Goal: Navigation & Orientation: Find specific page/section

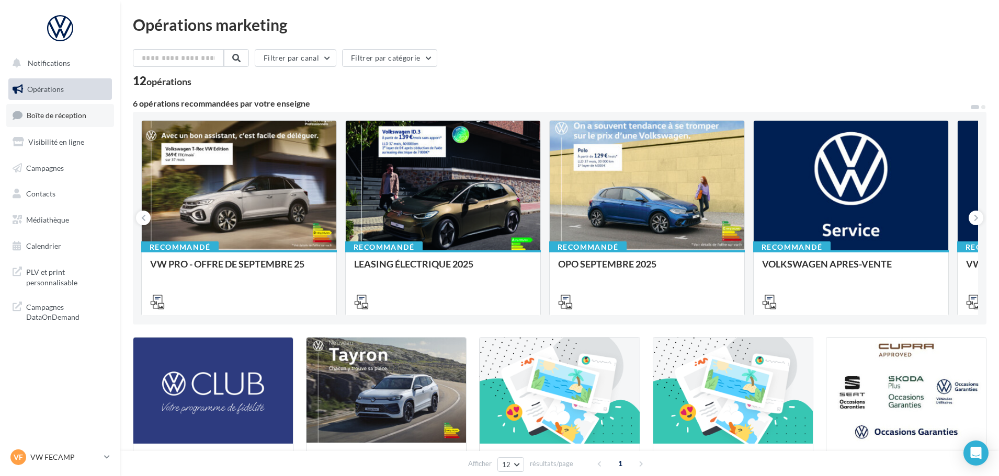
click at [65, 116] on span "Boîte de réception" at bounding box center [57, 115] width 60 height 9
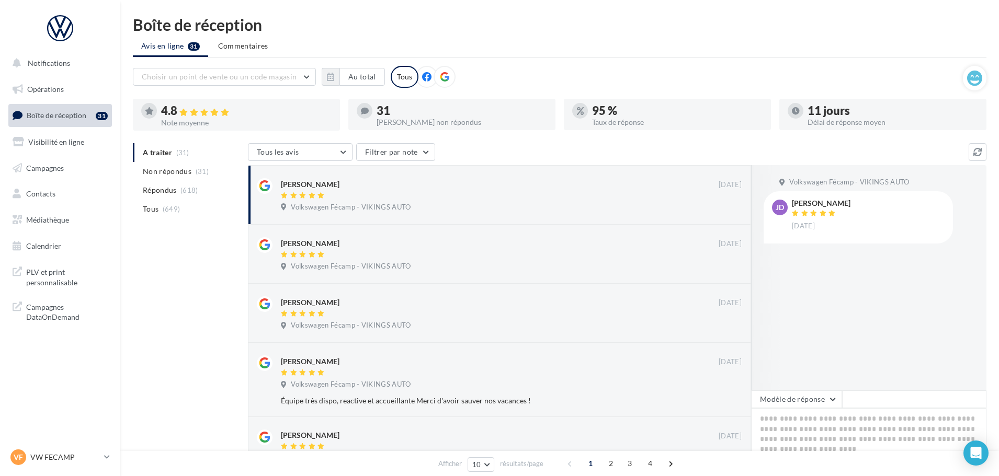
click at [69, 468] on div "VF VW FECAMP vw-stl-vau" at bounding box center [60, 462] width 120 height 29
click at [66, 458] on p "VW FECAMP" at bounding box center [65, 457] width 70 height 10
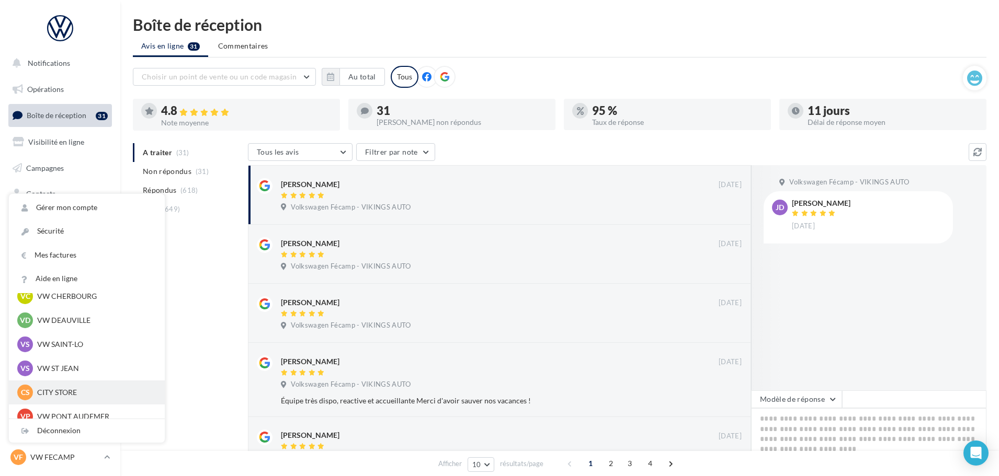
scroll to position [105, 0]
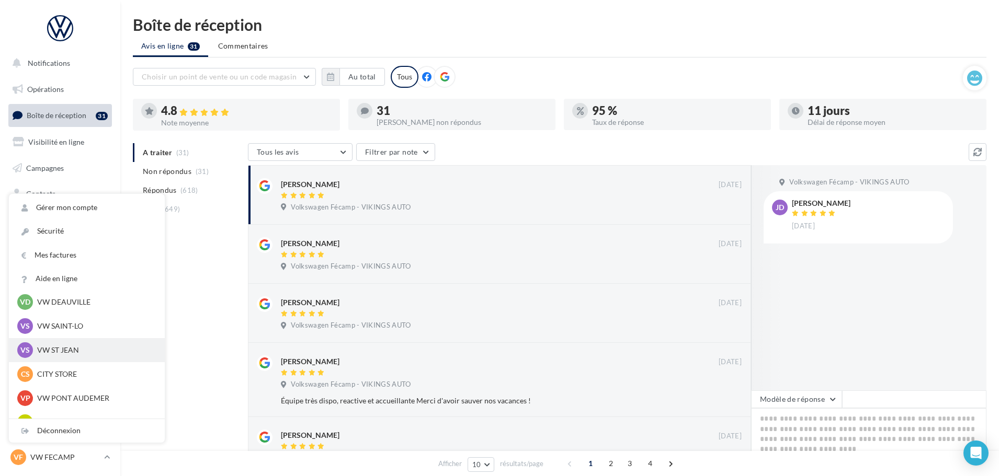
click at [72, 352] on p "VW ST JEAN" at bounding box center [94, 350] width 115 height 10
